Goal: Information Seeking & Learning: Check status

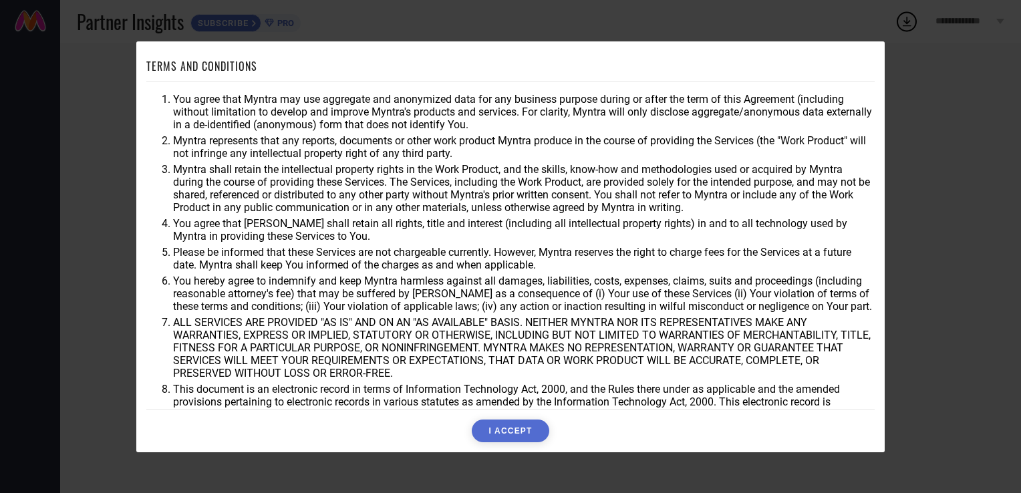
scroll to position [39, 0]
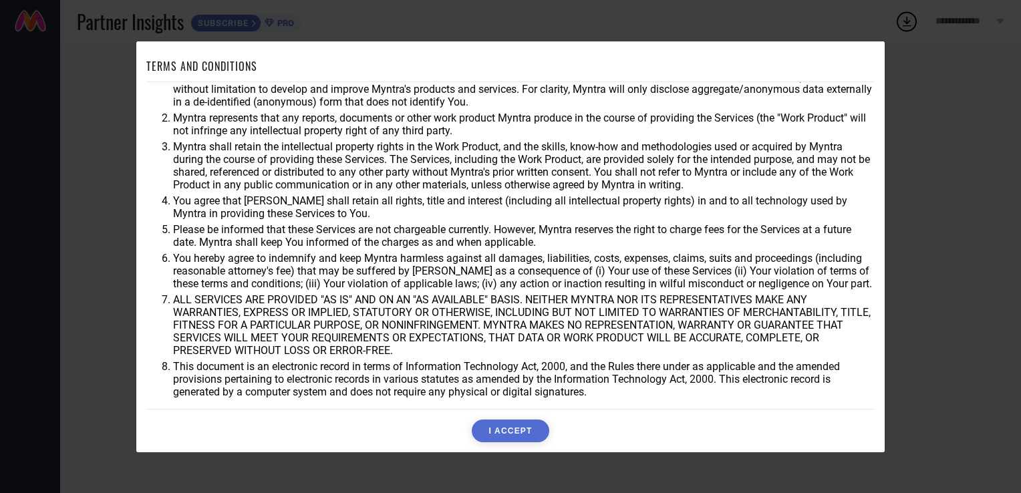
click at [519, 436] on button "I ACCEPT" at bounding box center [510, 431] width 77 height 23
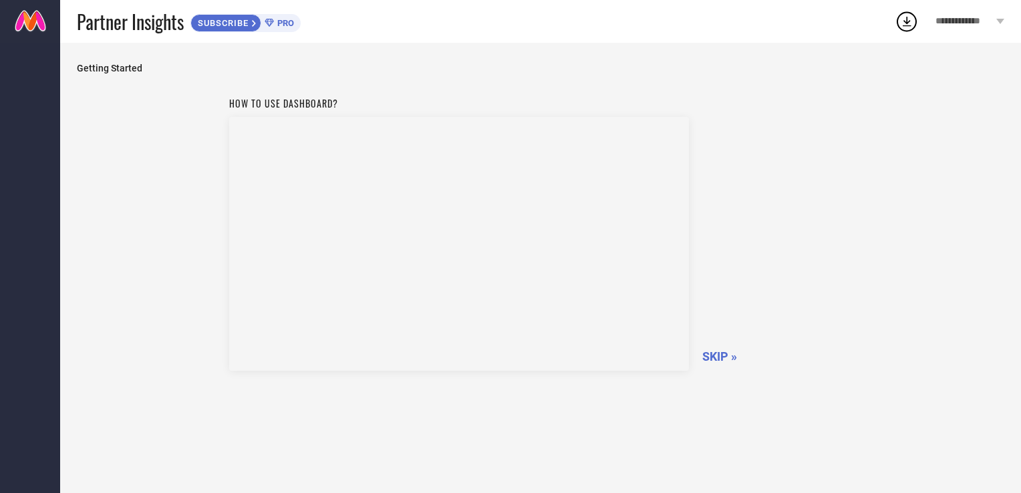
click at [39, 24] on link at bounding box center [30, 21] width 60 height 43
click at [717, 352] on span "SKIP »" at bounding box center [719, 356] width 35 height 14
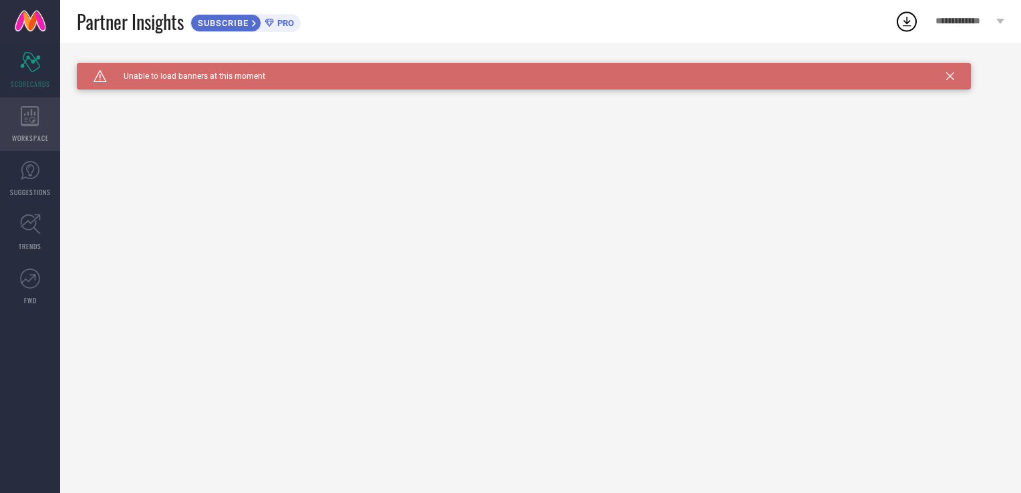
click at [32, 127] on div "WORKSPACE" at bounding box center [30, 124] width 60 height 53
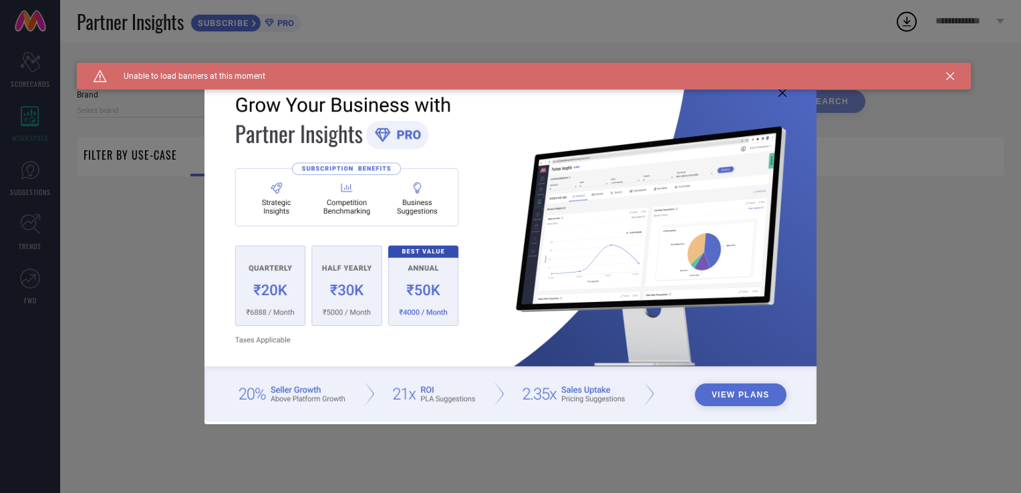
type input "1 STOP FASHION"
type input "All"
click at [787, 95] on img at bounding box center [510, 245] width 613 height 352
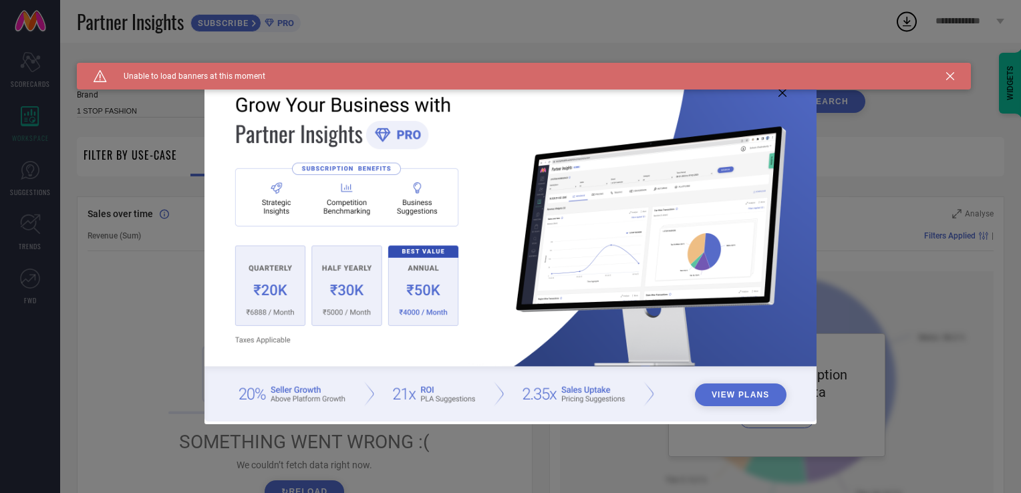
click at [937, 79] on div "Caution Created with Sketch. Unable to load banners at this moment" at bounding box center [524, 76] width 894 height 27
click at [957, 76] on div "Caution Created with Sketch. Unable to load banners at this moment" at bounding box center [524, 76] width 894 height 27
